Goal: Complete application form

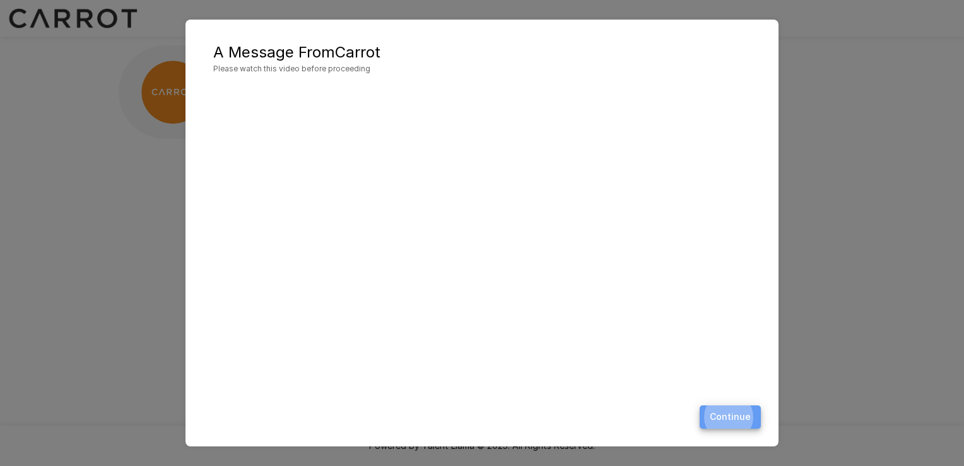
click at [735, 413] on button "Continue" at bounding box center [730, 416] width 61 height 23
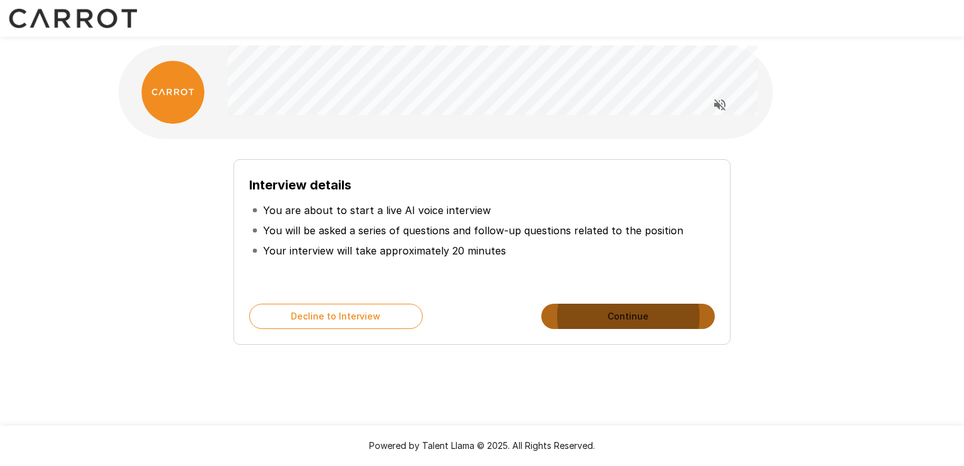
click at [588, 324] on button "Continue" at bounding box center [628, 316] width 174 height 25
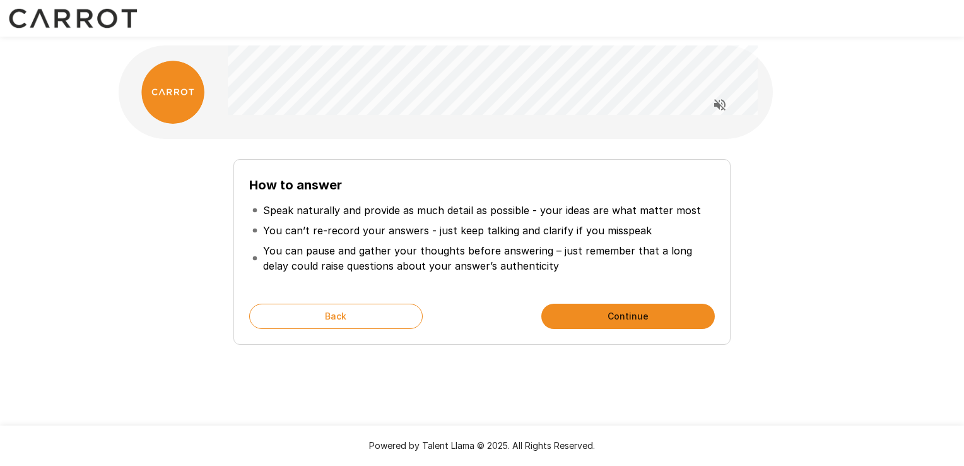
click at [586, 317] on button "Continue" at bounding box center [628, 316] width 174 height 25
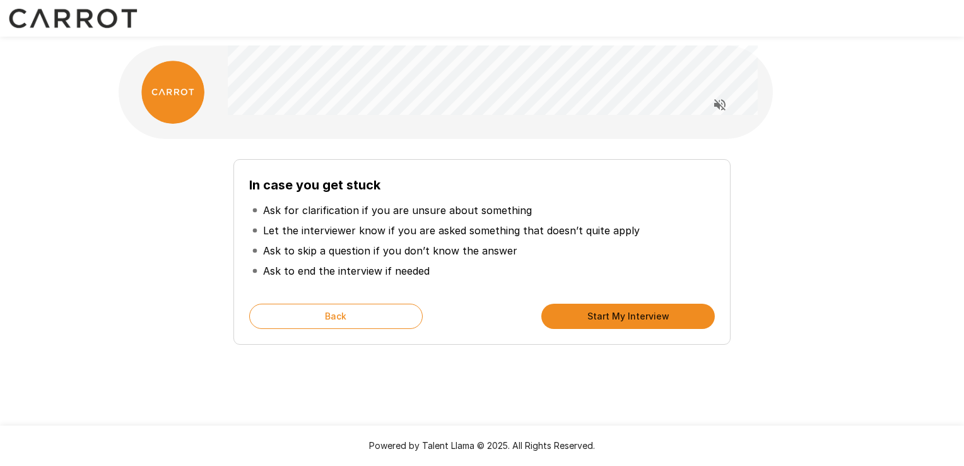
click at [577, 324] on button "Start My Interview" at bounding box center [628, 316] width 174 height 25
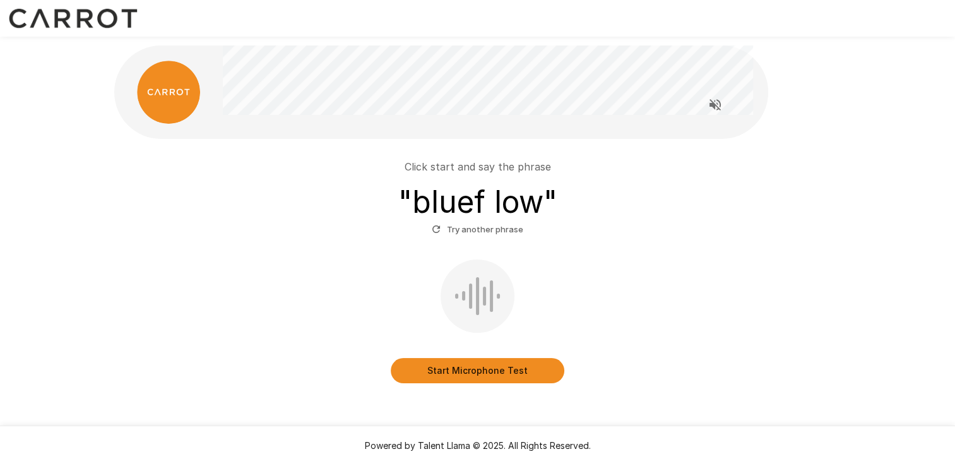
click at [436, 364] on button "Start Microphone Test" at bounding box center [478, 370] width 174 height 25
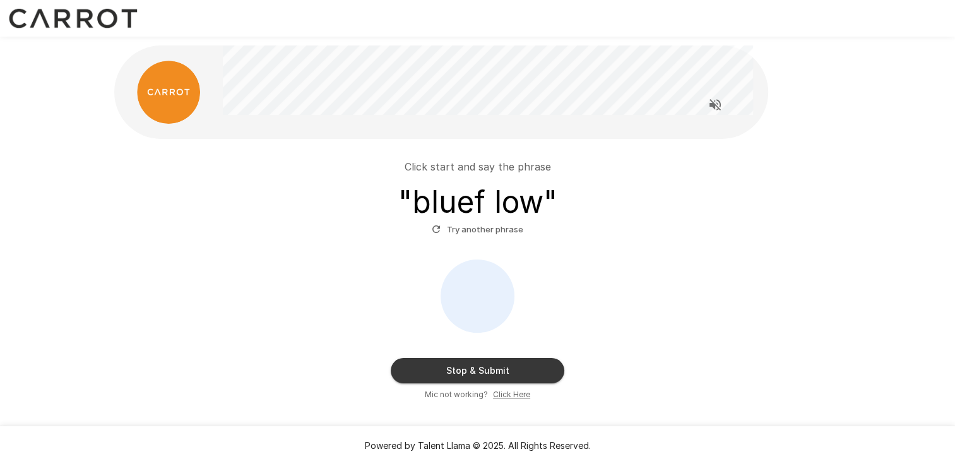
click at [436, 364] on button "Stop & Submit" at bounding box center [478, 370] width 174 height 25
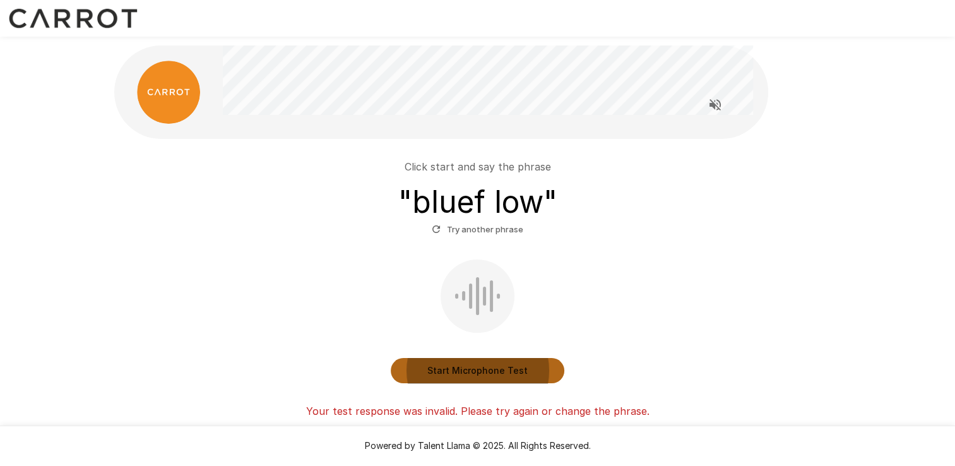
click at [469, 363] on button "Start Microphone Test" at bounding box center [478, 370] width 174 height 25
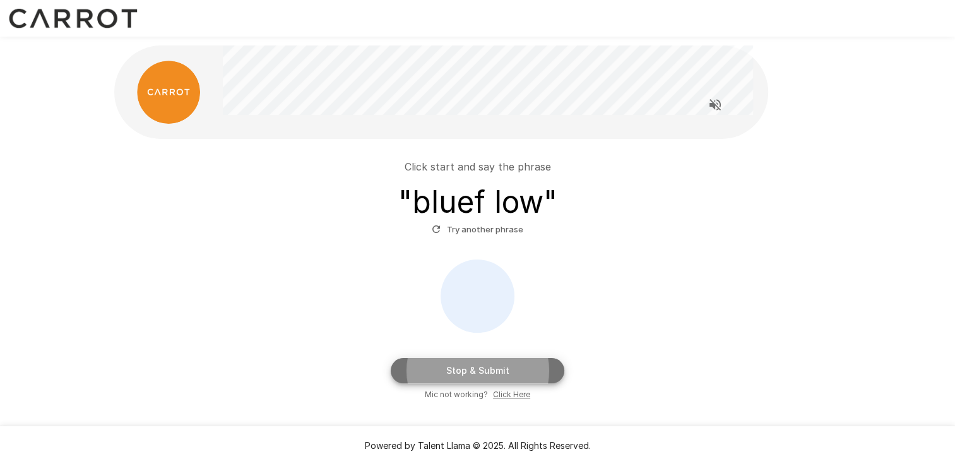
click at [469, 363] on button "Stop & Submit" at bounding box center [478, 370] width 174 height 25
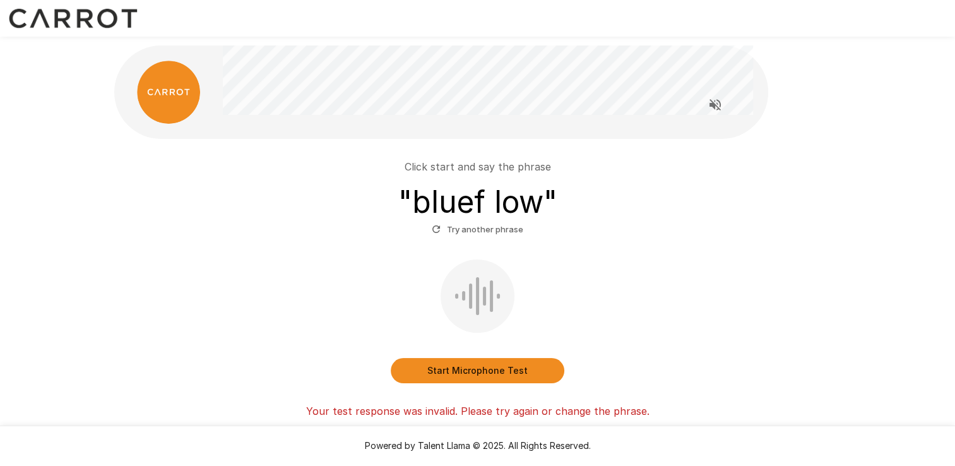
click at [485, 230] on button "Try another phrase" at bounding box center [477, 230] width 98 height 20
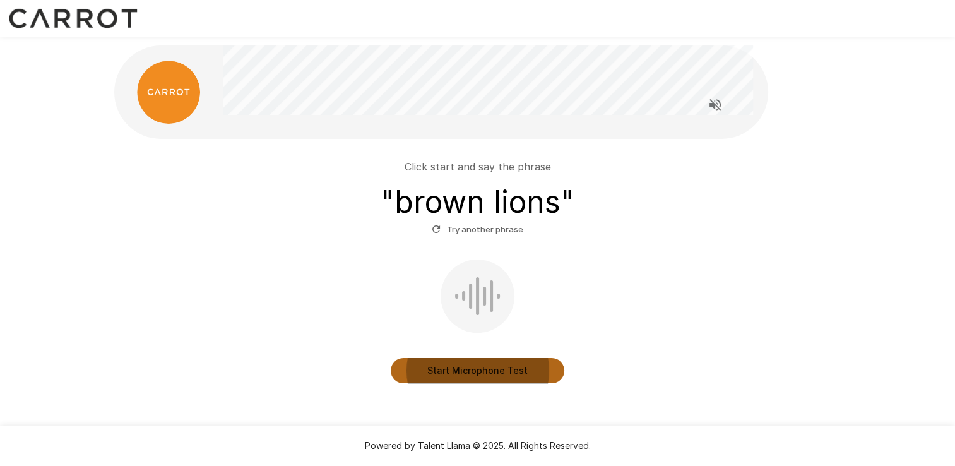
click at [463, 370] on button "Start Microphone Test" at bounding box center [478, 370] width 174 height 25
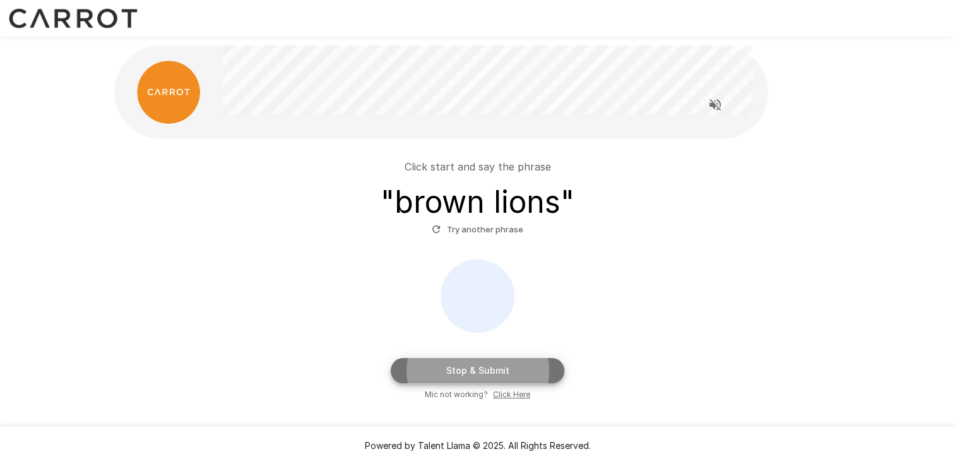
click at [463, 370] on button "Stop & Submit" at bounding box center [478, 370] width 174 height 25
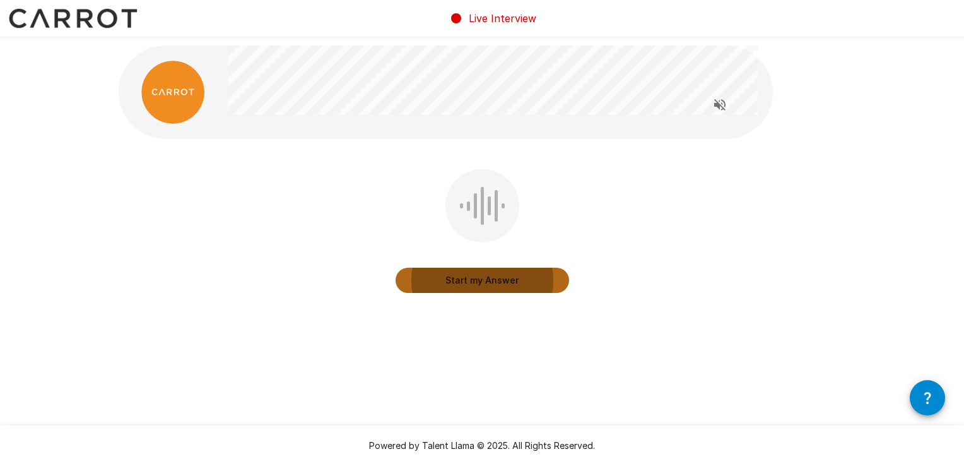
click at [471, 281] on button "Start my Answer" at bounding box center [483, 280] width 174 height 25
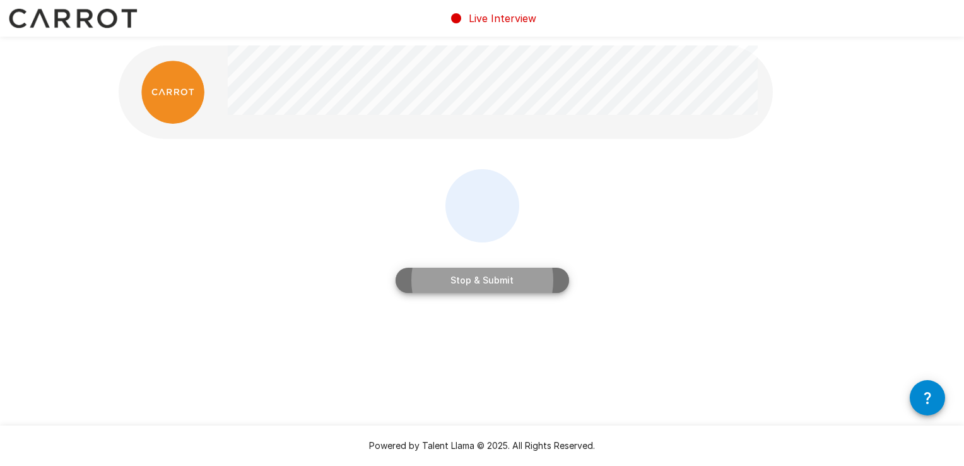
click at [471, 281] on button "Stop & Submit" at bounding box center [483, 280] width 174 height 25
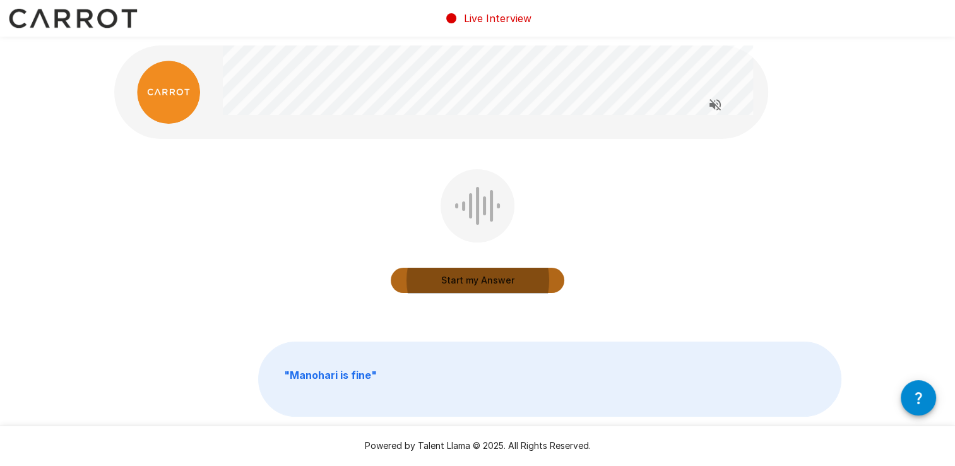
click at [471, 281] on button "Start my Answer" at bounding box center [478, 280] width 174 height 25
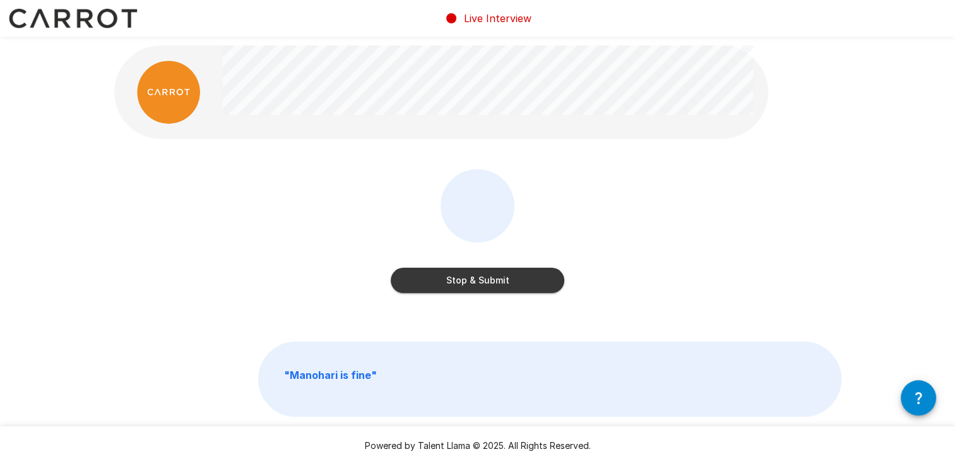
click at [471, 281] on button "Stop & Submit" at bounding box center [478, 280] width 174 height 25
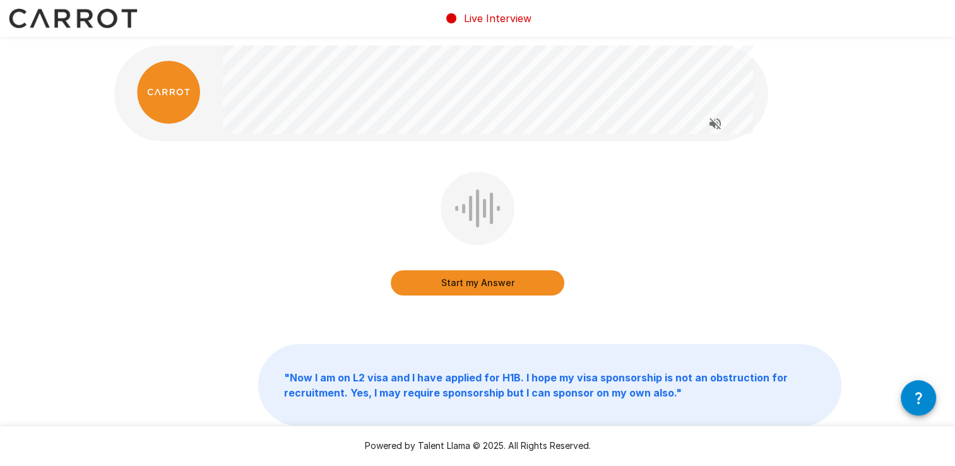
click at [471, 281] on button "Start my Answer" at bounding box center [478, 282] width 174 height 25
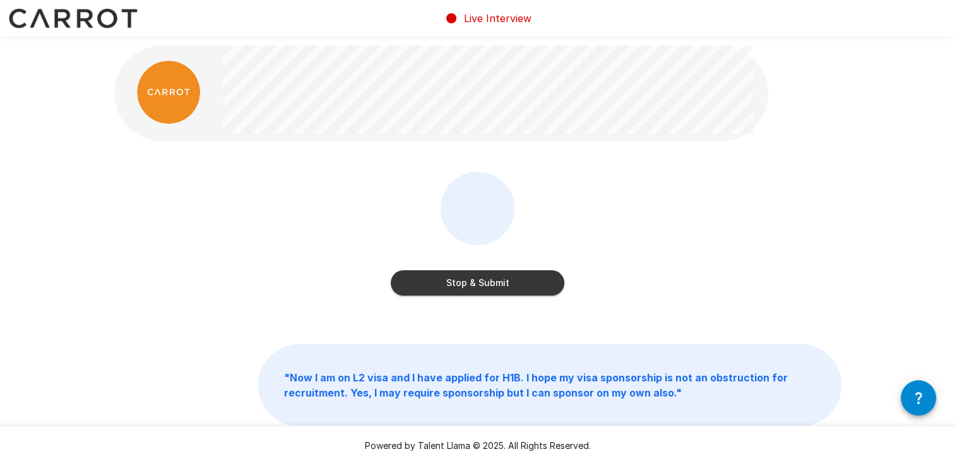
click at [471, 281] on button "Stop & Submit" at bounding box center [478, 282] width 174 height 25
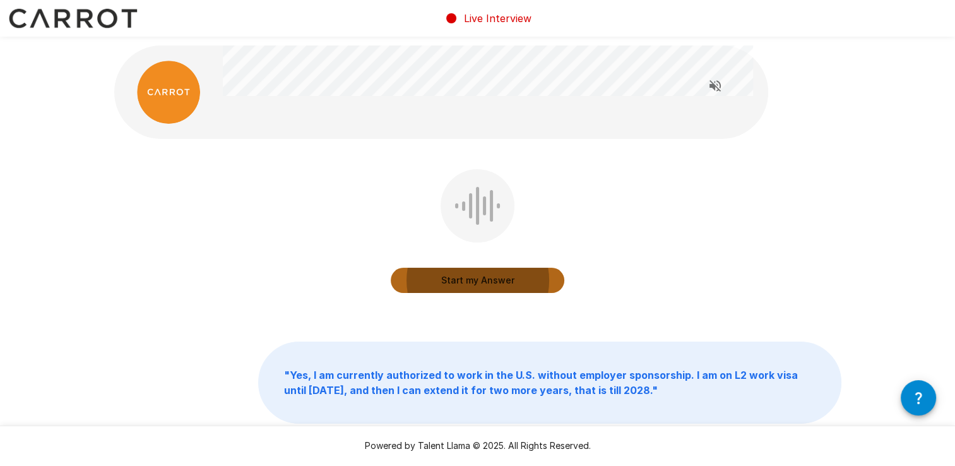
click at [471, 281] on button "Start my Answer" at bounding box center [478, 280] width 174 height 25
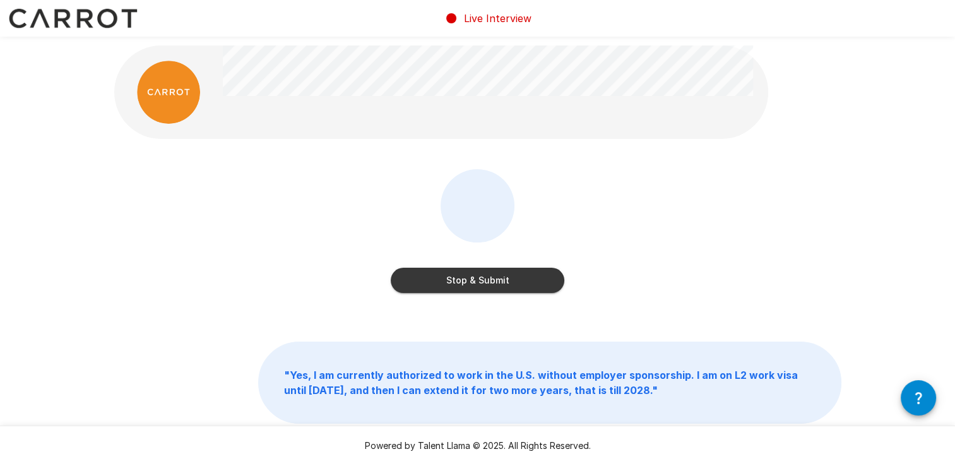
click at [471, 281] on button "Stop & Submit" at bounding box center [478, 280] width 174 height 25
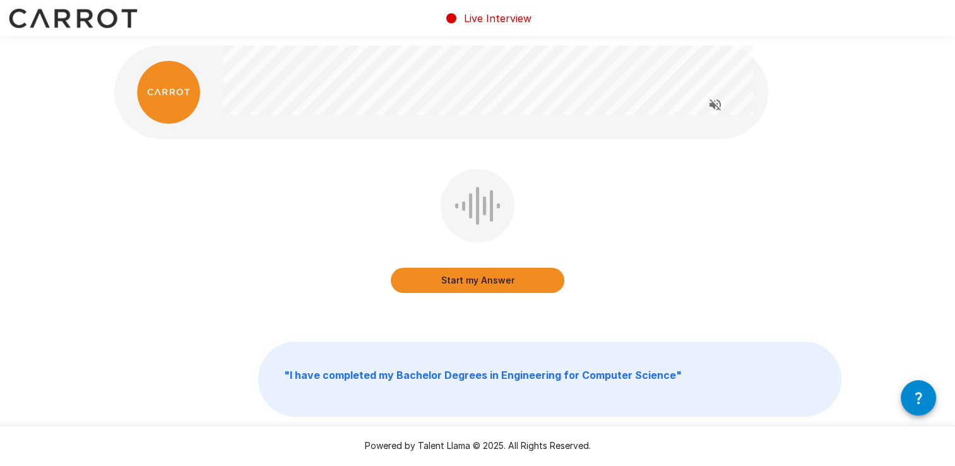
click at [471, 281] on button "Start my Answer" at bounding box center [478, 280] width 174 height 25
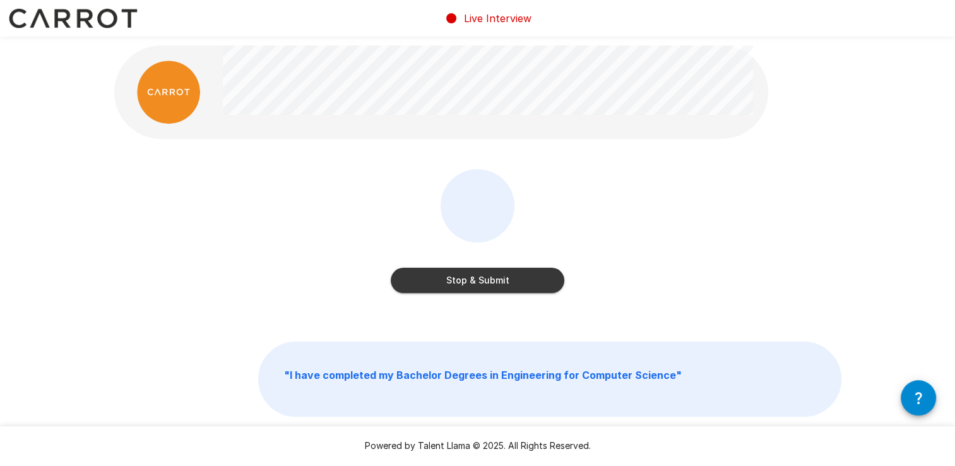
click at [471, 281] on button "Stop & Submit" at bounding box center [478, 280] width 174 height 25
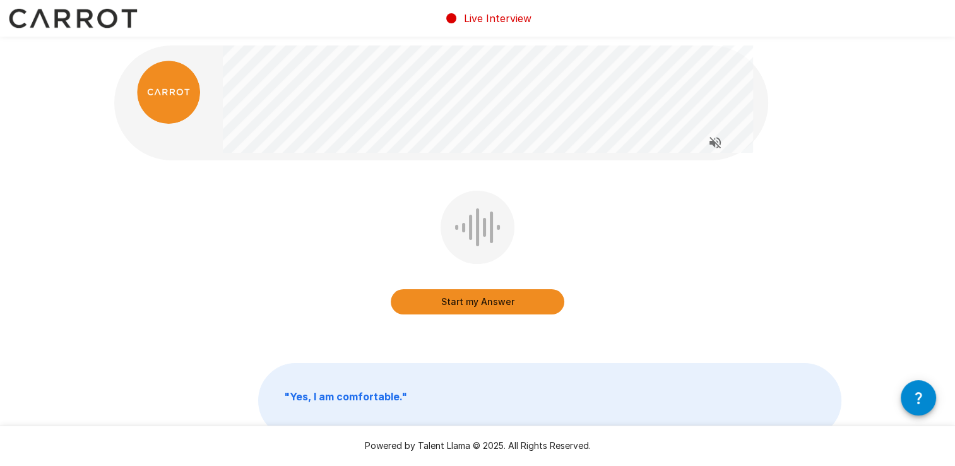
click at [471, 298] on button "Start my Answer" at bounding box center [478, 301] width 174 height 25
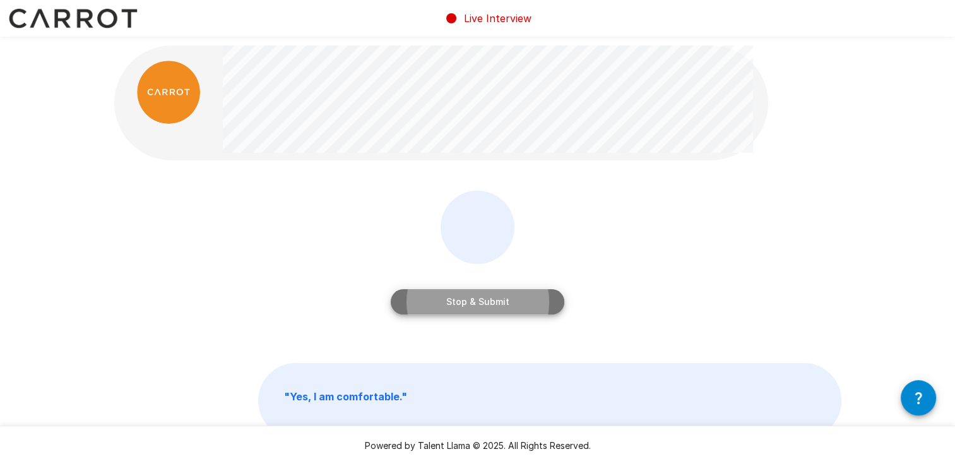
click at [471, 298] on button "Stop & Submit" at bounding box center [478, 301] width 174 height 25
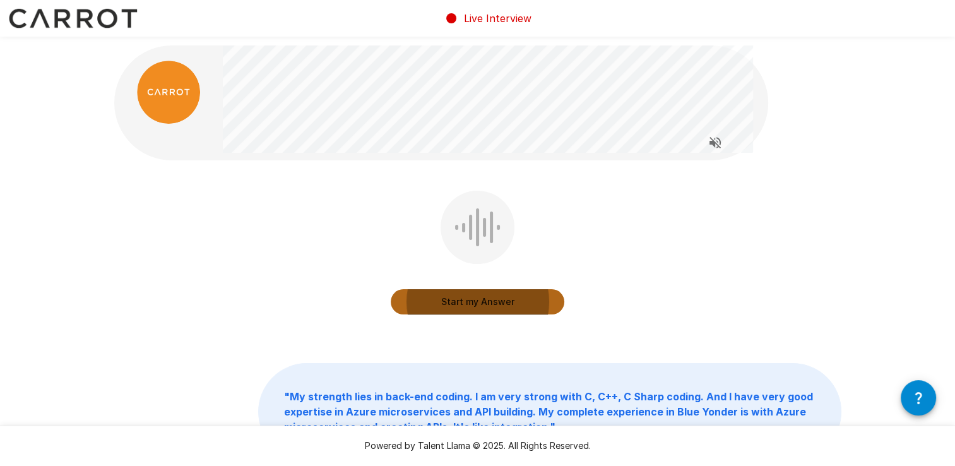
click at [471, 298] on button "Start my Answer" at bounding box center [478, 301] width 174 height 25
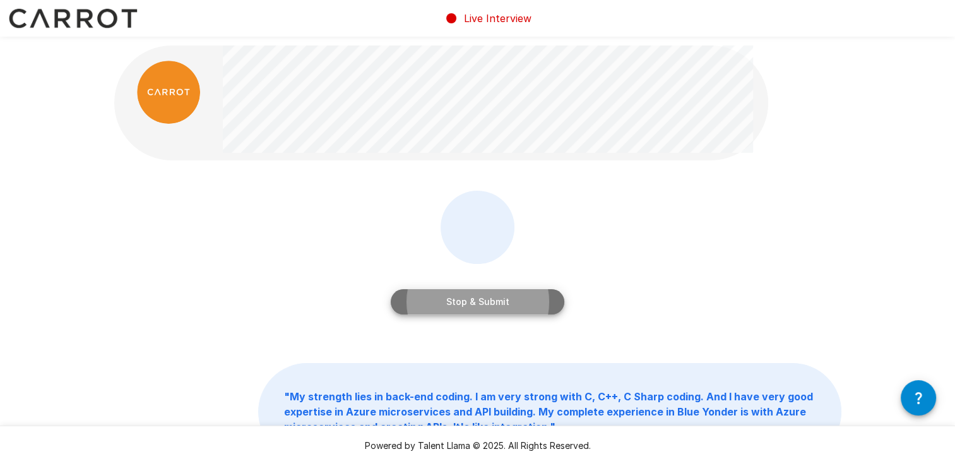
click at [471, 298] on button "Stop & Submit" at bounding box center [478, 301] width 174 height 25
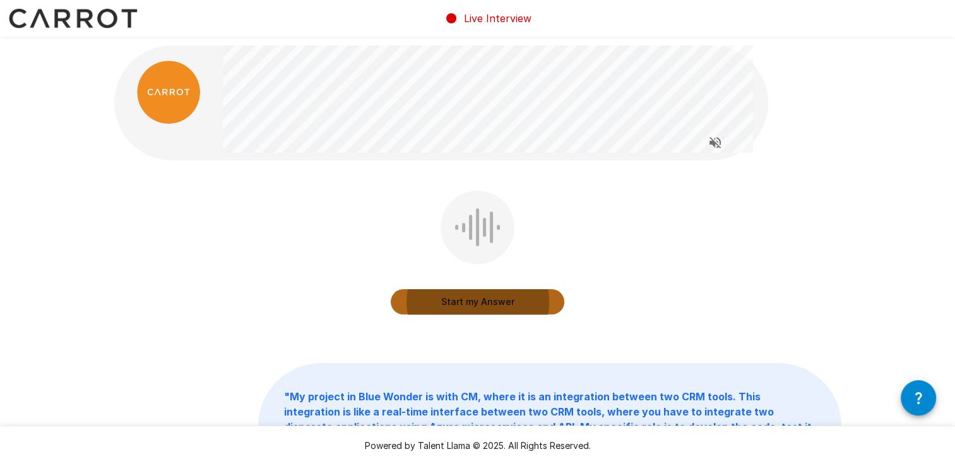
click at [471, 298] on button "Start my Answer" at bounding box center [478, 301] width 174 height 25
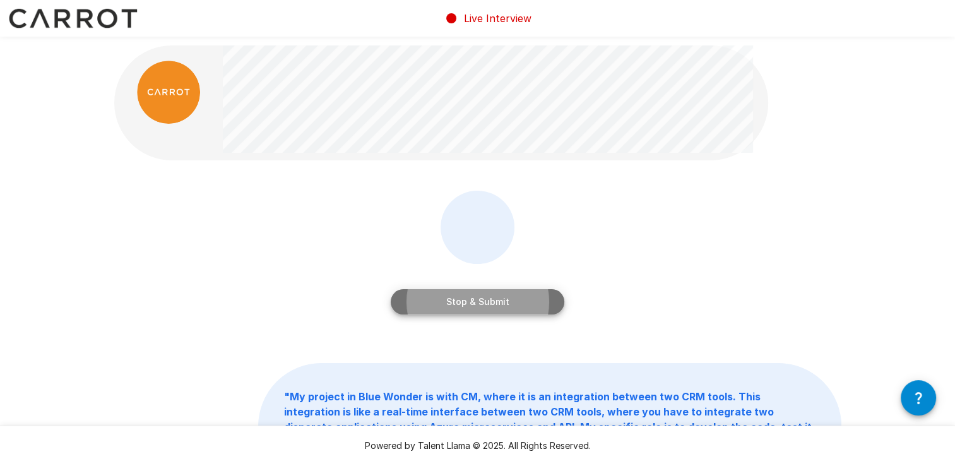
click at [464, 310] on button "Stop & Submit" at bounding box center [478, 301] width 174 height 25
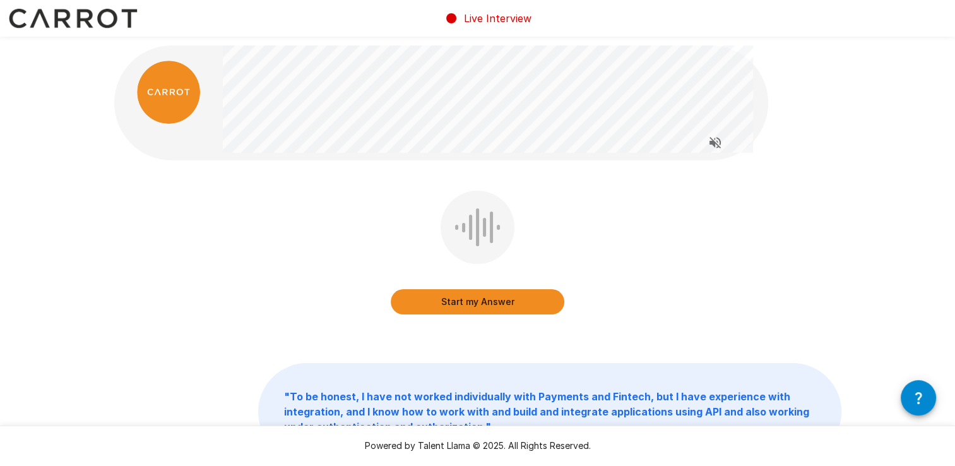
click at [464, 310] on button "Start my Answer" at bounding box center [478, 301] width 174 height 25
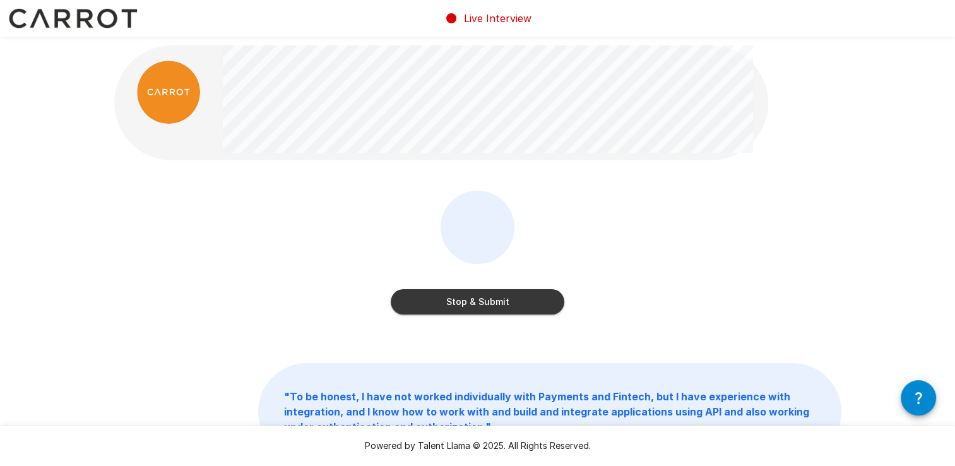
scroll to position [95, 0]
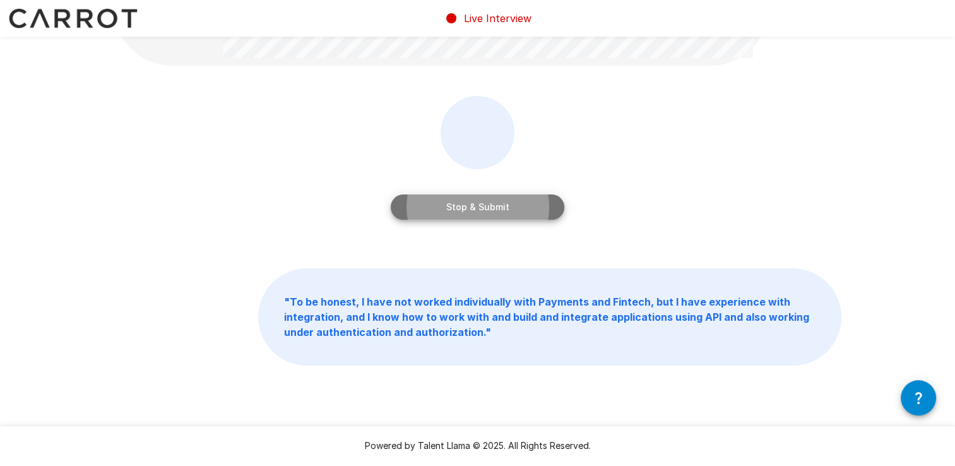
click at [425, 206] on button "Stop & Submit" at bounding box center [478, 206] width 174 height 25
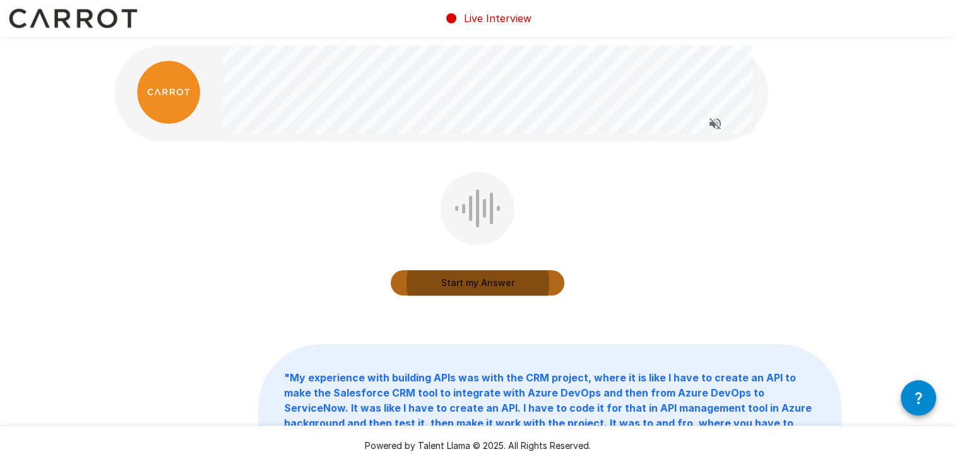
click at [428, 281] on button "Start my Answer" at bounding box center [478, 282] width 174 height 25
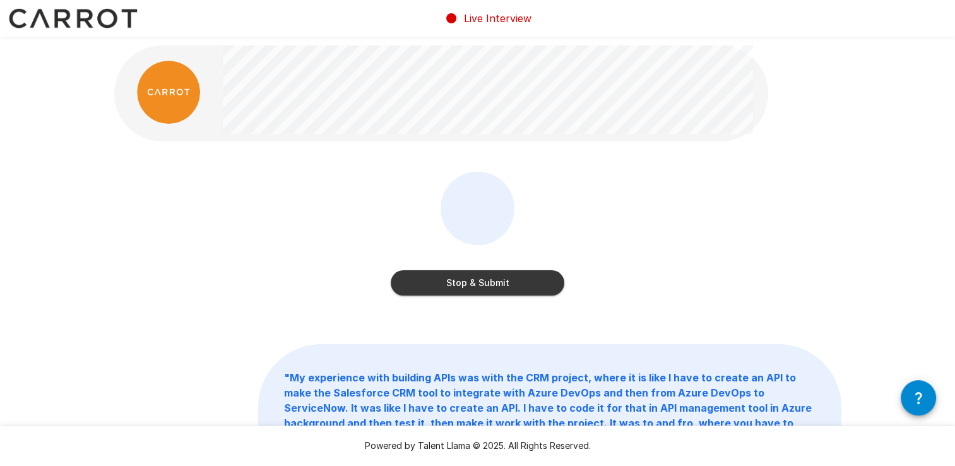
click at [428, 281] on button "Stop & Submit" at bounding box center [478, 282] width 174 height 25
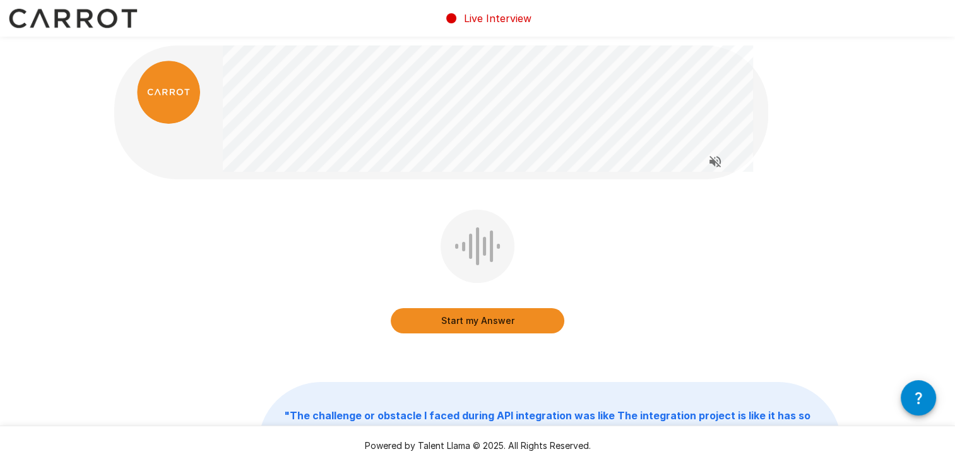
click at [442, 319] on button "Start my Answer" at bounding box center [478, 320] width 174 height 25
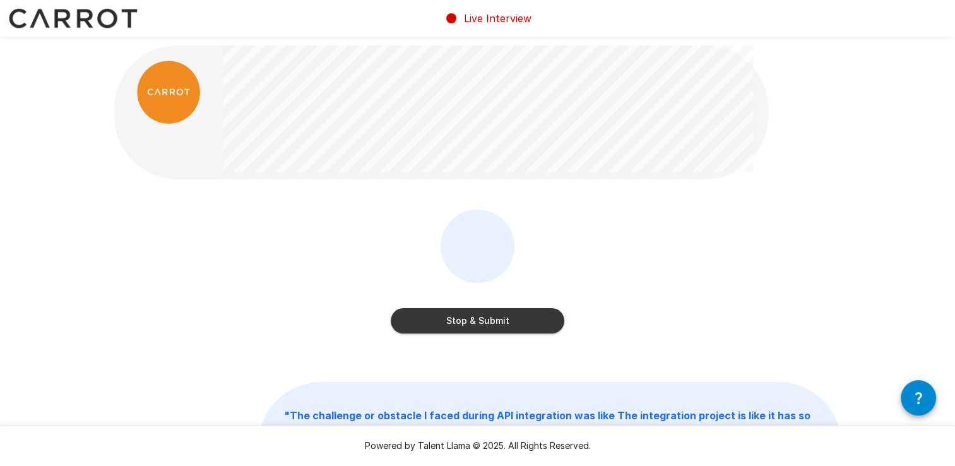
click at [442, 319] on button "Stop & Submit" at bounding box center [478, 320] width 174 height 25
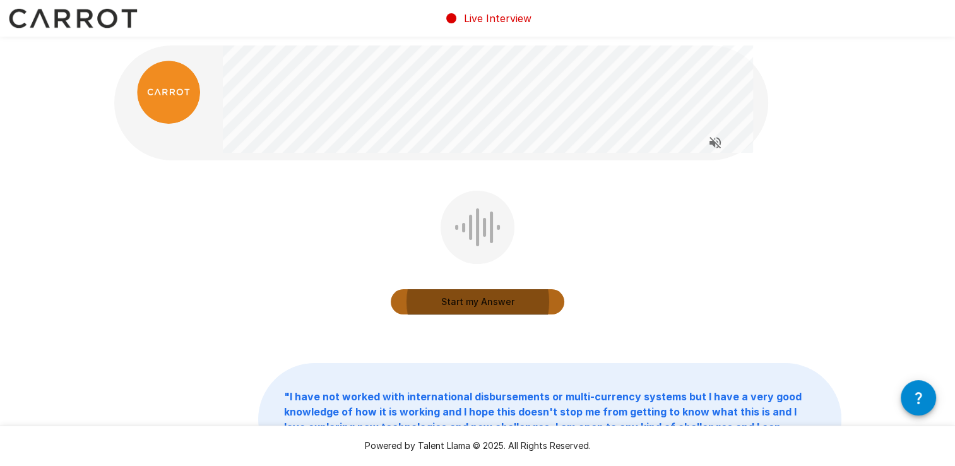
click at [449, 303] on button "Start my Answer" at bounding box center [478, 301] width 174 height 25
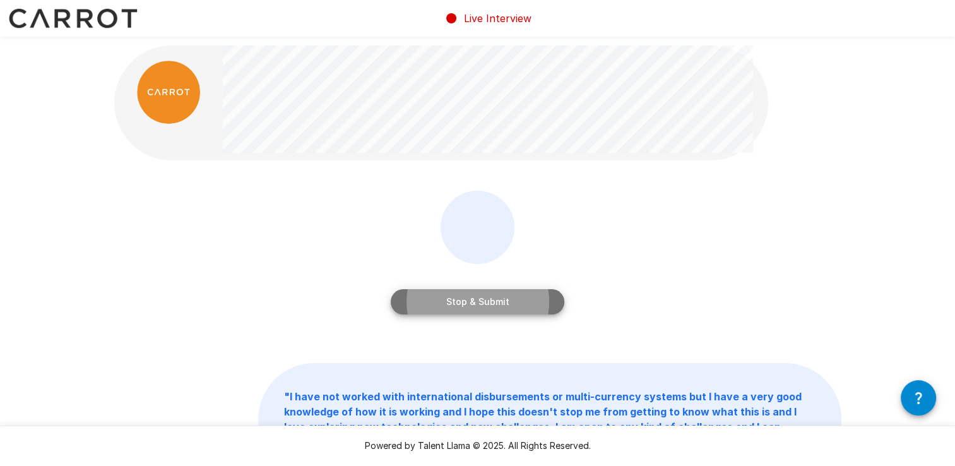
click at [449, 303] on button "Stop & Submit" at bounding box center [478, 301] width 174 height 25
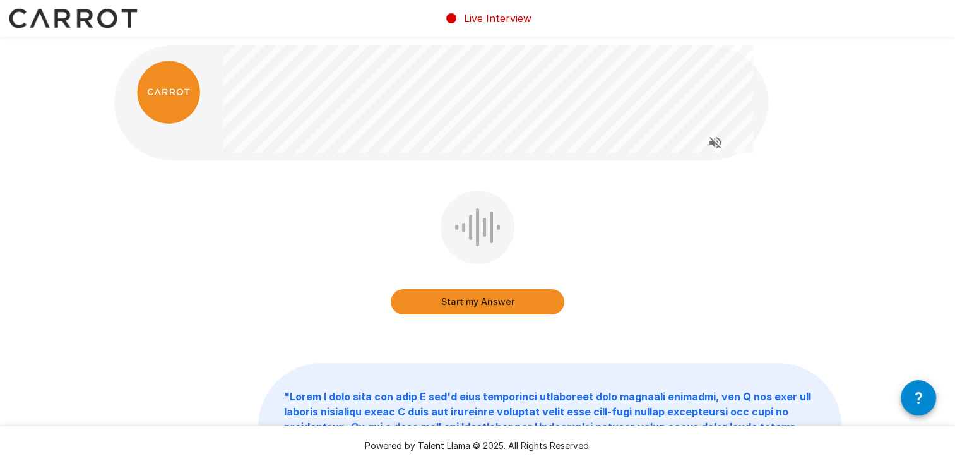
click at [449, 303] on button "Start my Answer" at bounding box center [478, 301] width 174 height 25
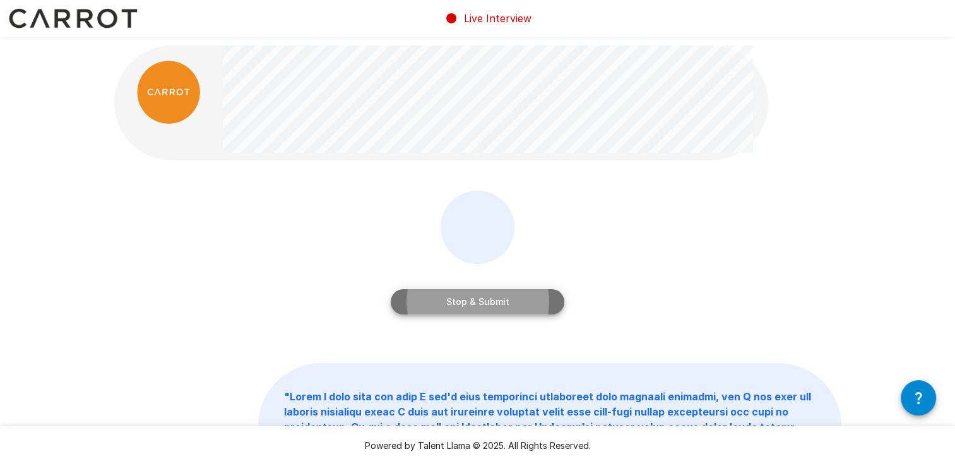
click at [449, 303] on button "Stop & Submit" at bounding box center [478, 301] width 174 height 25
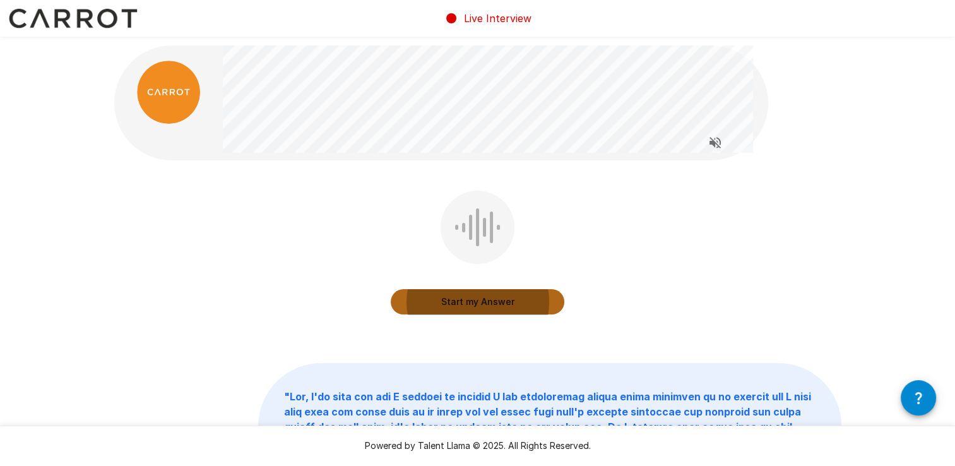
click at [449, 303] on button "Start my Answer" at bounding box center [478, 301] width 174 height 25
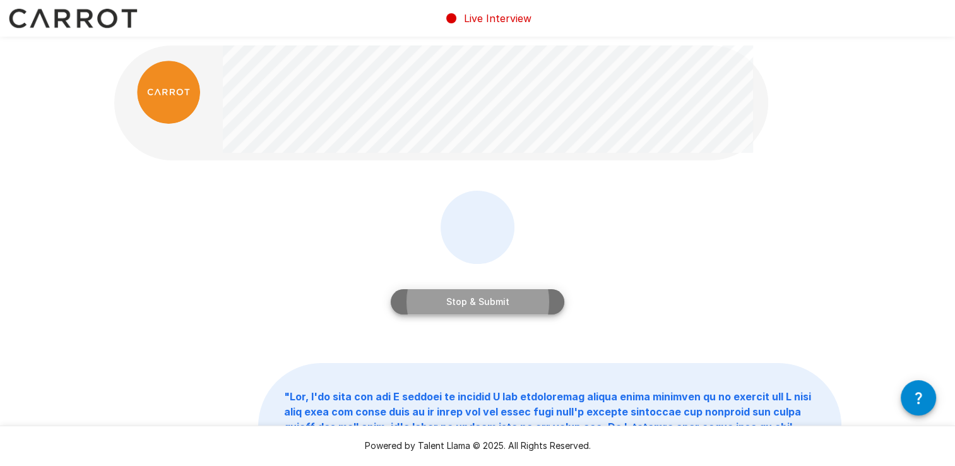
click at [449, 303] on button "Stop & Submit" at bounding box center [478, 301] width 174 height 25
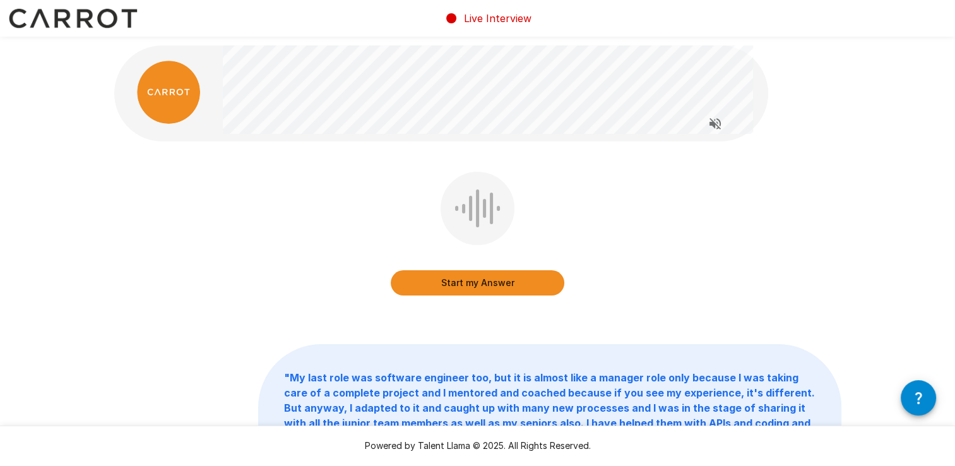
click at [452, 288] on button "Start my Answer" at bounding box center [478, 282] width 174 height 25
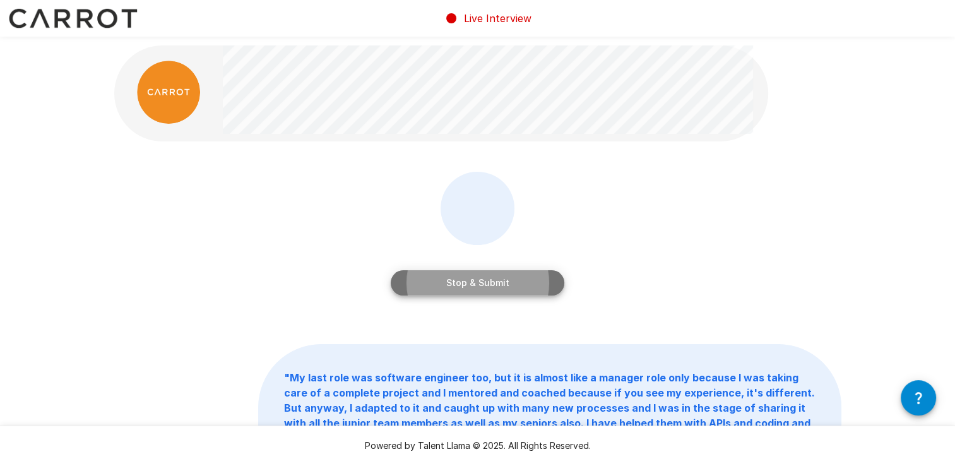
click at [452, 288] on button "Stop & Submit" at bounding box center [478, 282] width 174 height 25
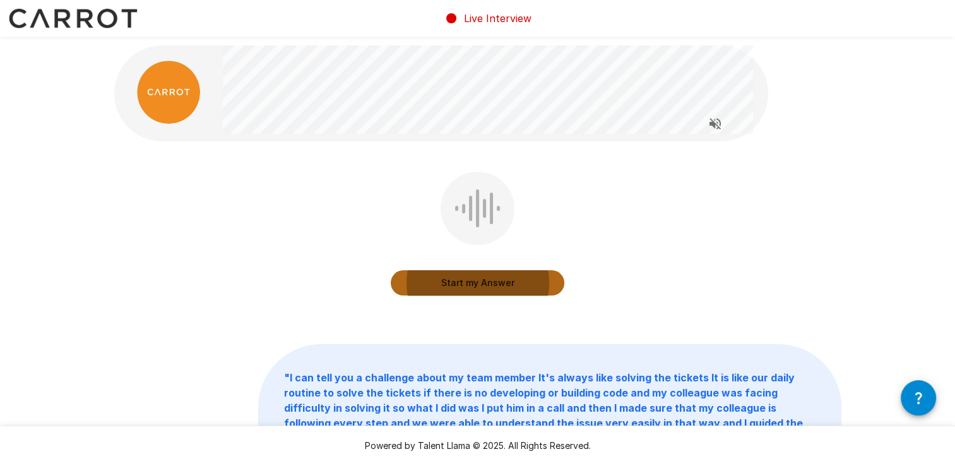
click at [452, 288] on button "Start my Answer" at bounding box center [478, 282] width 174 height 25
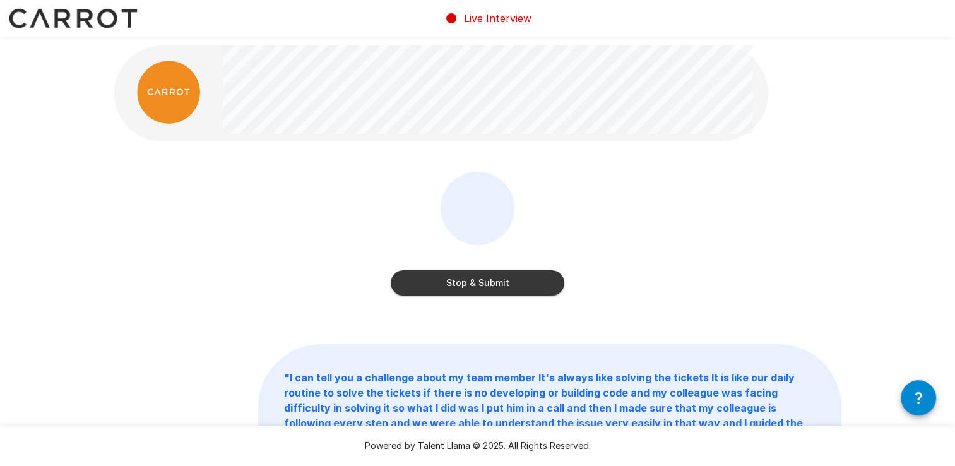
click at [452, 288] on button "Stop & Submit" at bounding box center [478, 282] width 174 height 25
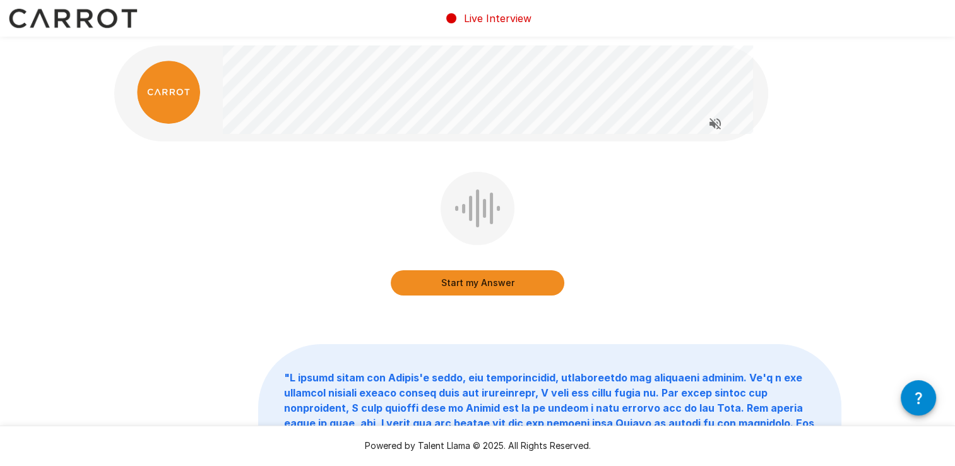
click at [452, 288] on button "Start my Answer" at bounding box center [478, 282] width 174 height 25
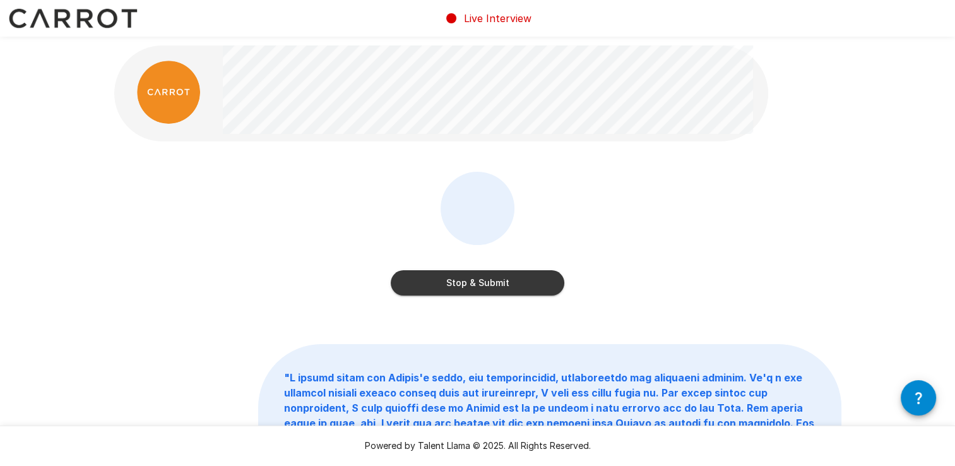
click at [452, 288] on button "Stop & Submit" at bounding box center [478, 282] width 174 height 25
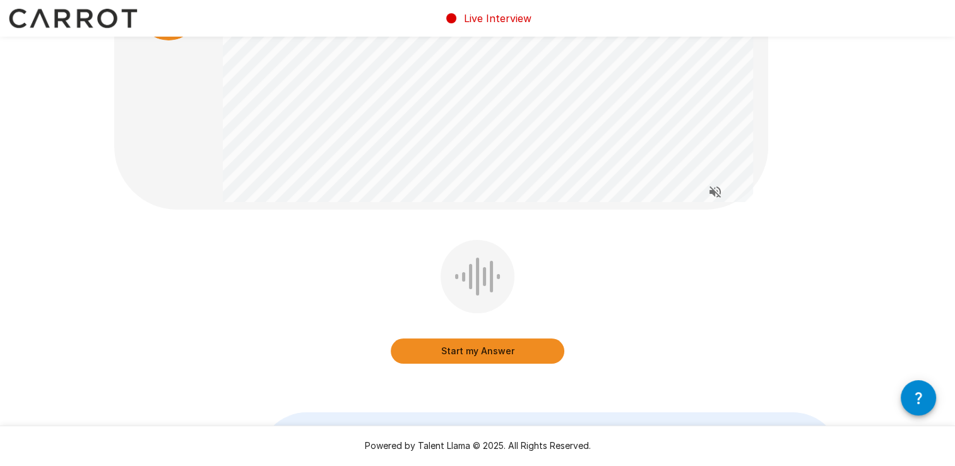
scroll to position [93, 0]
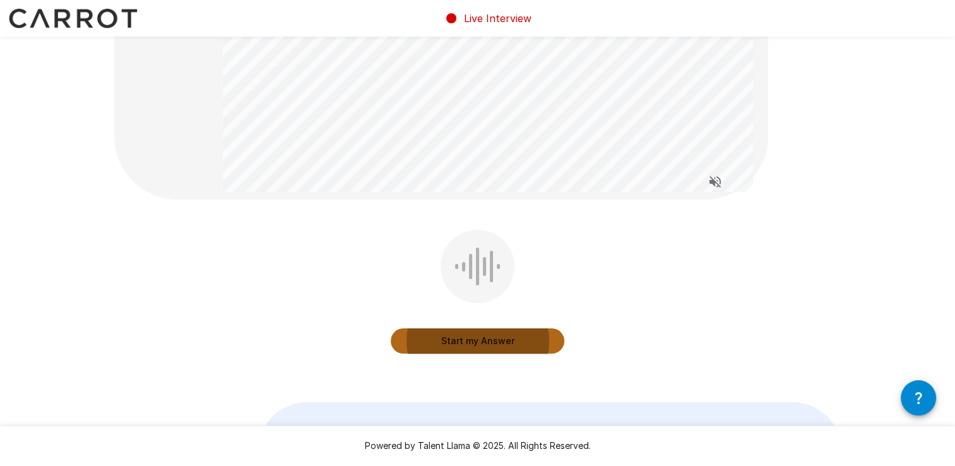
click at [493, 337] on button "Start my Answer" at bounding box center [478, 340] width 174 height 25
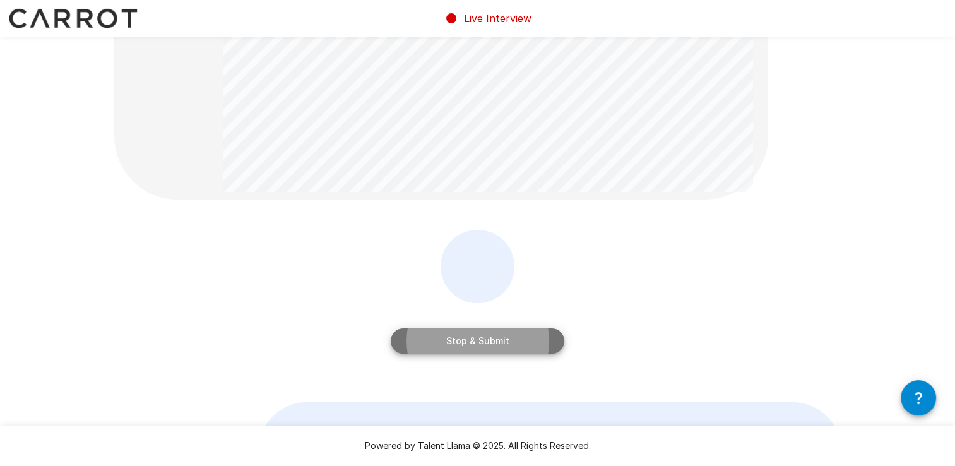
click at [493, 336] on button "Stop & Submit" at bounding box center [478, 340] width 174 height 25
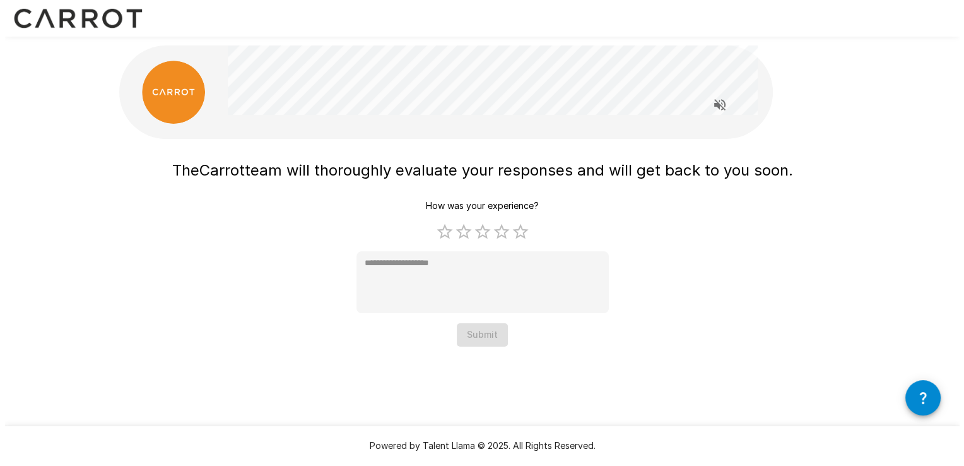
scroll to position [0, 0]
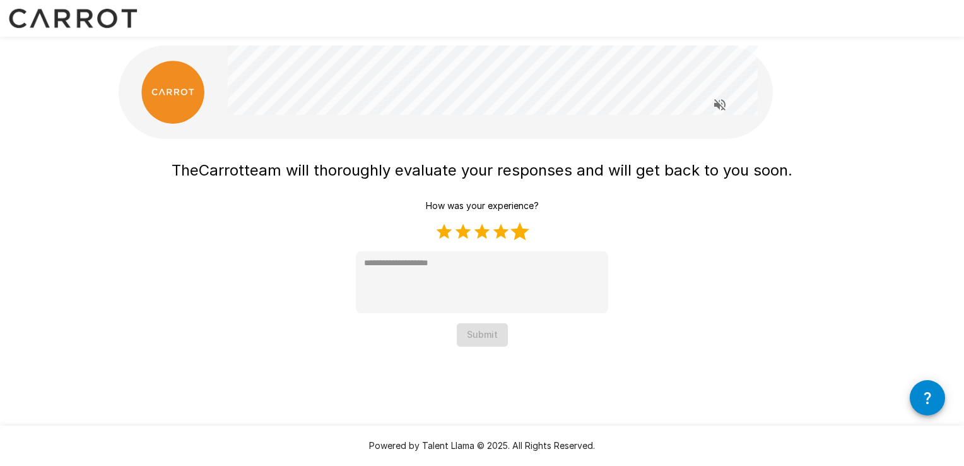
click at [518, 230] on label "5 Stars" at bounding box center [520, 231] width 19 height 19
type textarea "*"
click at [475, 327] on button "Submit" at bounding box center [482, 334] width 51 height 23
